Goal: Browse casually

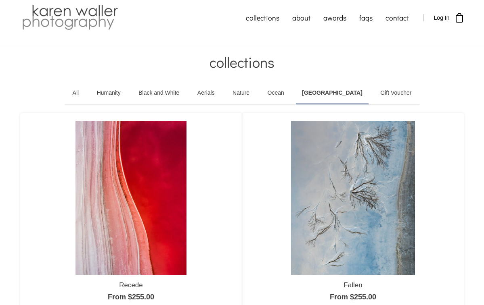
scroll to position [7, 0]
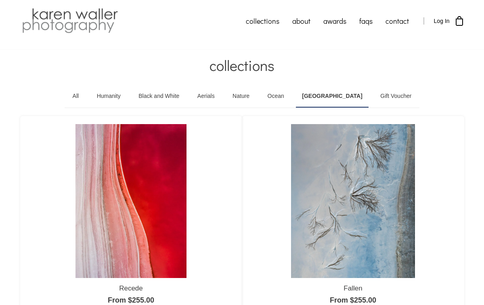
click at [168, 94] on link "Black and White" at bounding box center [158, 96] width 53 height 23
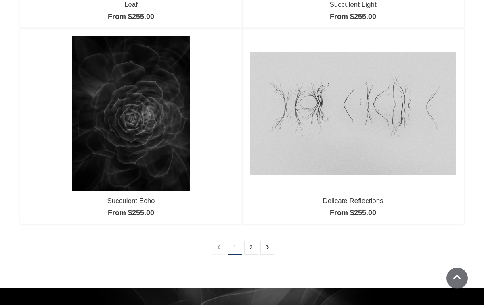
scroll to position [716, 0]
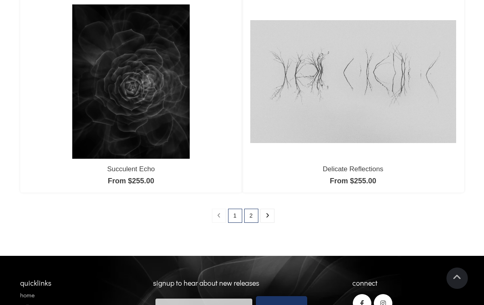
click at [251, 215] on link "2" at bounding box center [251, 216] width 14 height 14
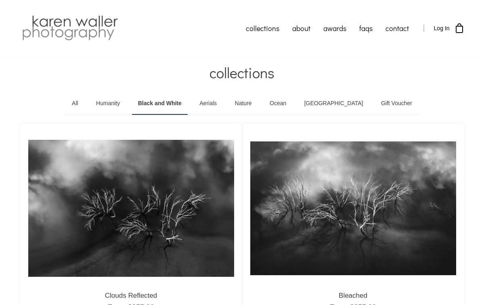
click at [334, 100] on link "[GEOGRAPHIC_DATA]" at bounding box center [333, 103] width 71 height 23
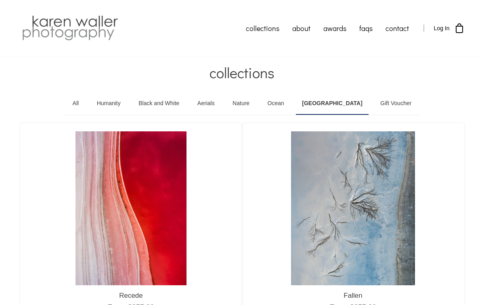
click at [255, 104] on link "Nature" at bounding box center [240, 103] width 29 height 23
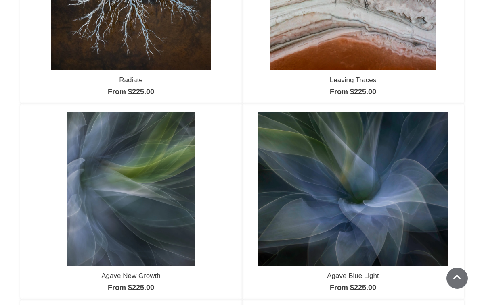
scroll to position [418, 0]
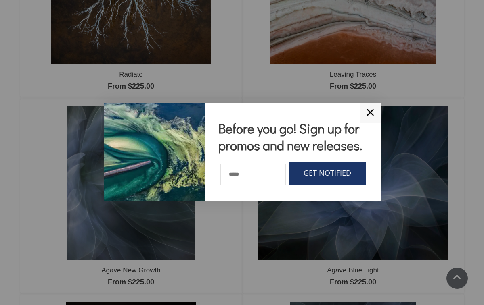
click at [368, 105] on link "✕" at bounding box center [370, 113] width 21 height 20
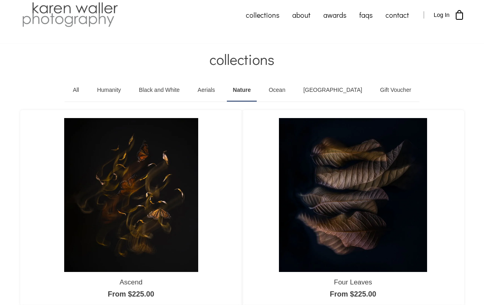
scroll to position [15, 0]
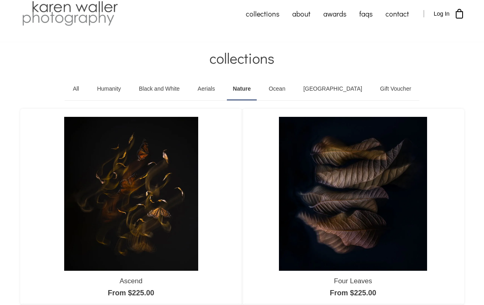
click at [291, 89] on link "Ocean" at bounding box center [277, 89] width 29 height 23
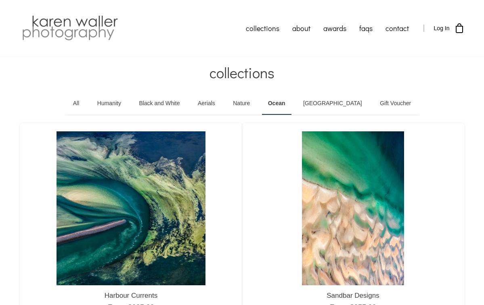
click at [127, 104] on link "Humanity" at bounding box center [109, 103] width 36 height 23
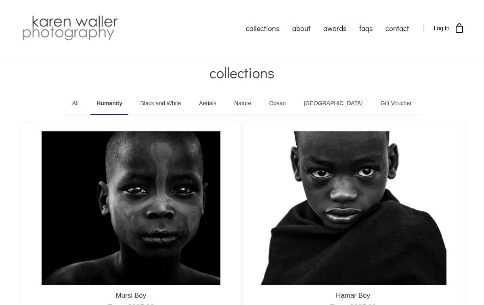
click at [222, 104] on link "Aerials" at bounding box center [207, 103] width 29 height 23
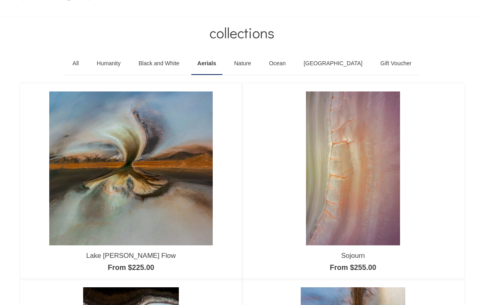
scroll to position [35, 0]
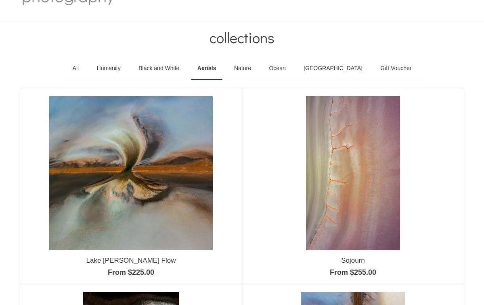
click at [85, 69] on link "All" at bounding box center [76, 68] width 19 height 23
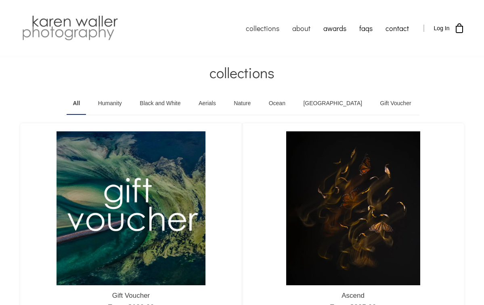
click at [302, 30] on link "about" at bounding box center [301, 28] width 31 height 20
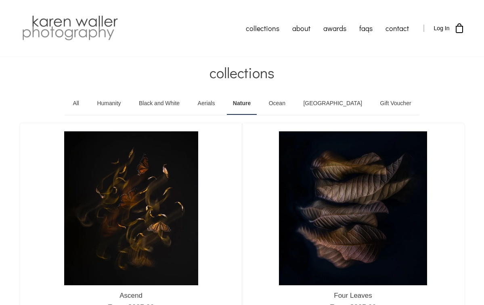
scroll to position [16, 0]
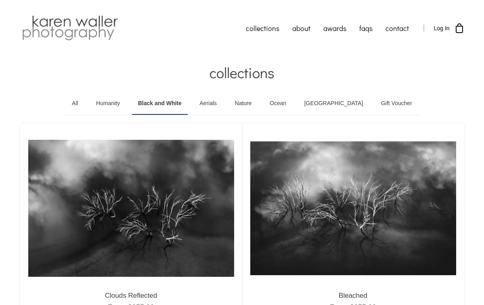
scroll to position [4, 0]
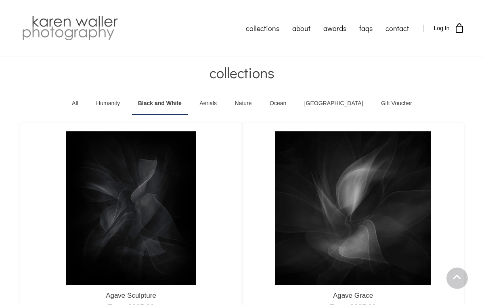
scroll to position [716, 0]
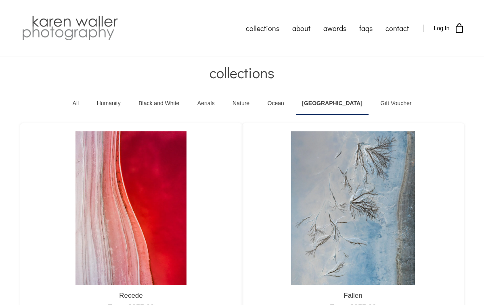
scroll to position [7, 0]
